Goal: Information Seeking & Learning: Find specific fact

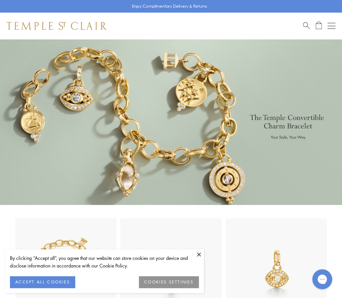
click at [200, 256] on button at bounding box center [199, 254] width 10 height 10
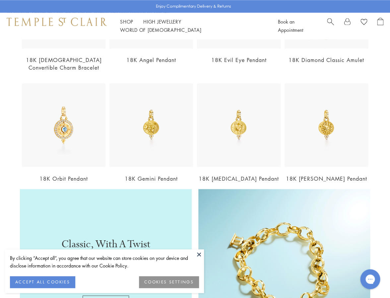
scroll to position [138, 0]
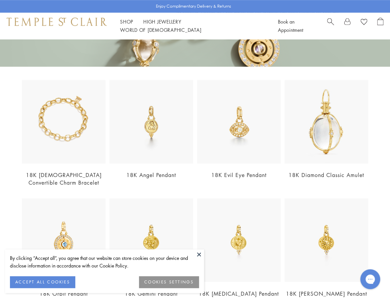
click at [200, 255] on button at bounding box center [199, 254] width 10 height 10
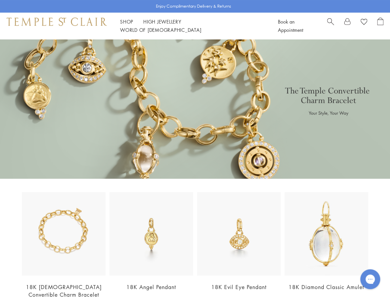
scroll to position [0, 0]
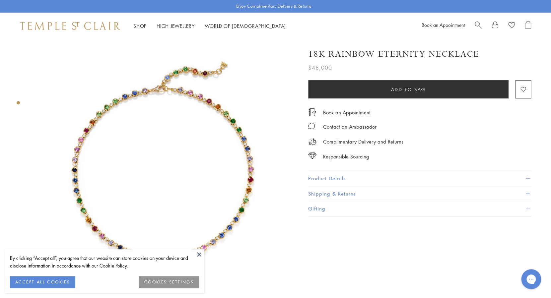
click at [477, 22] on span "Search" at bounding box center [478, 24] width 7 height 7
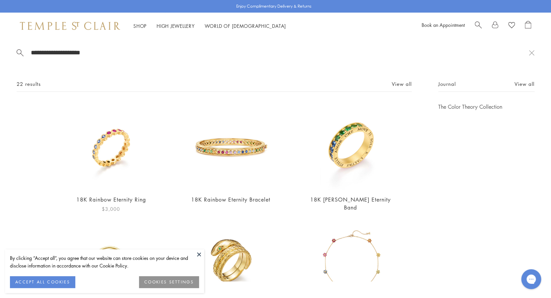
type input "**********"
click at [95, 165] on img at bounding box center [111, 146] width 87 height 87
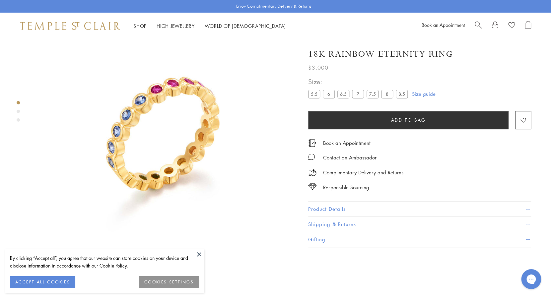
scroll to position [27, 0]
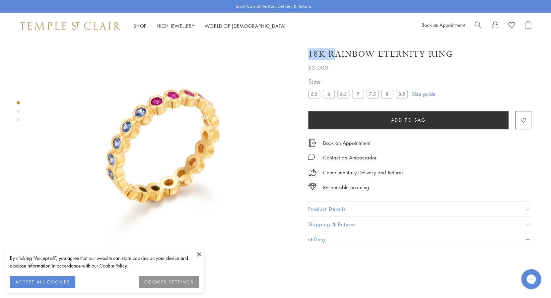
drag, startPoint x: 308, startPoint y: 53, endPoint x: 337, endPoint y: 53, distance: 28.5
click at [337, 53] on h1 "18K Rainbow Eternity Ring" at bounding box center [380, 54] width 145 height 12
click at [332, 53] on h1 "18K Rainbow Eternity Ring" at bounding box center [380, 54] width 145 height 12
drag, startPoint x: 328, startPoint y: 53, endPoint x: 483, endPoint y: 54, distance: 154.5
click at [483, 54] on div "18K Rainbow Eternity Ring" at bounding box center [419, 54] width 223 height 12
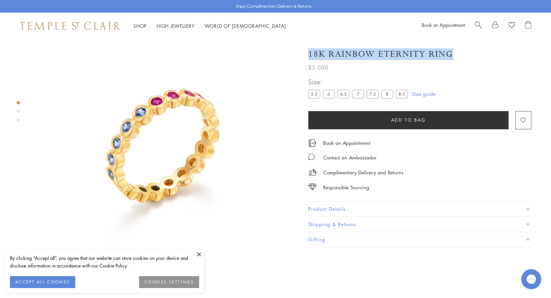
copy h1 "18K Rainbow Eternity Ring"
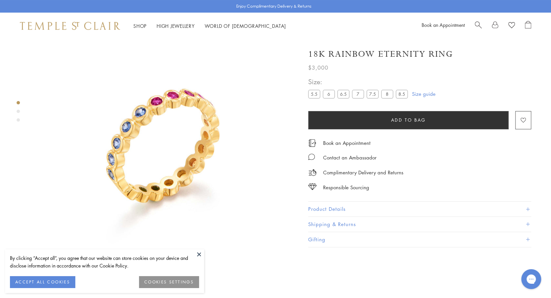
click at [333, 202] on button "Product Details" at bounding box center [419, 209] width 223 height 15
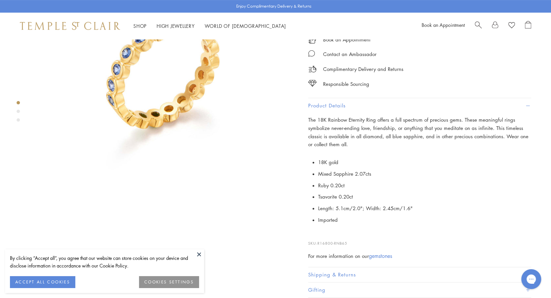
scroll to position [141, 0]
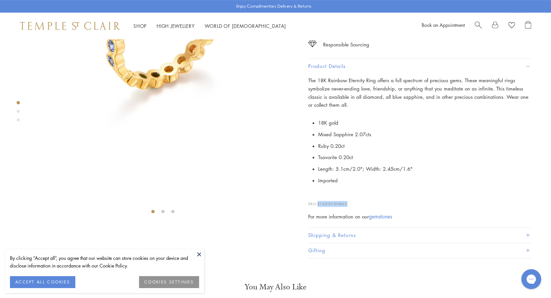
drag, startPoint x: 350, startPoint y: 244, endPoint x: 320, endPoint y: 244, distance: 29.8
click at [320, 207] on p "SKU: R16800-RNB65" at bounding box center [419, 200] width 223 height 13
copy span "R16800-RNB65"
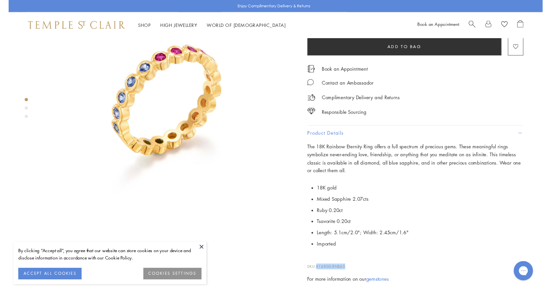
scroll to position [56, 0]
